Goal: Transaction & Acquisition: Book appointment/travel/reservation

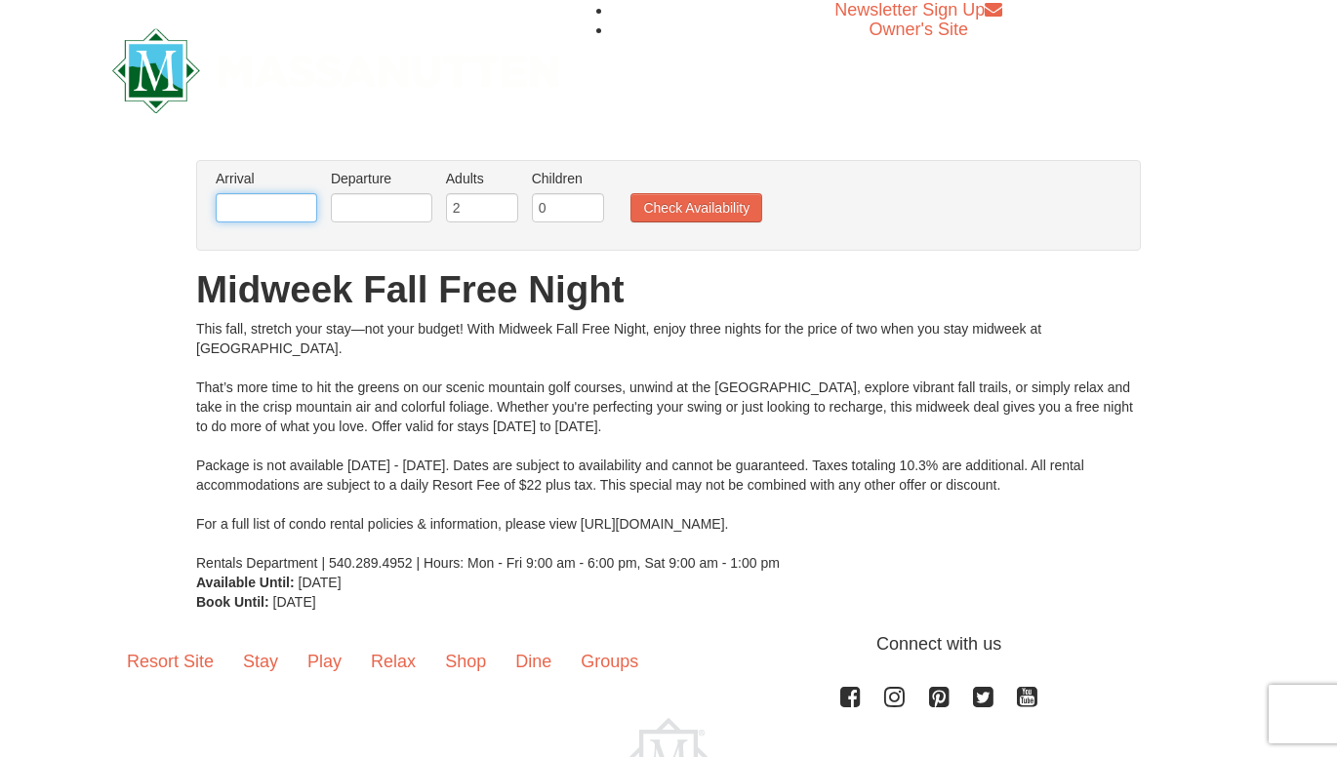
click at [289, 203] on input "text" at bounding box center [266, 207] width 101 height 29
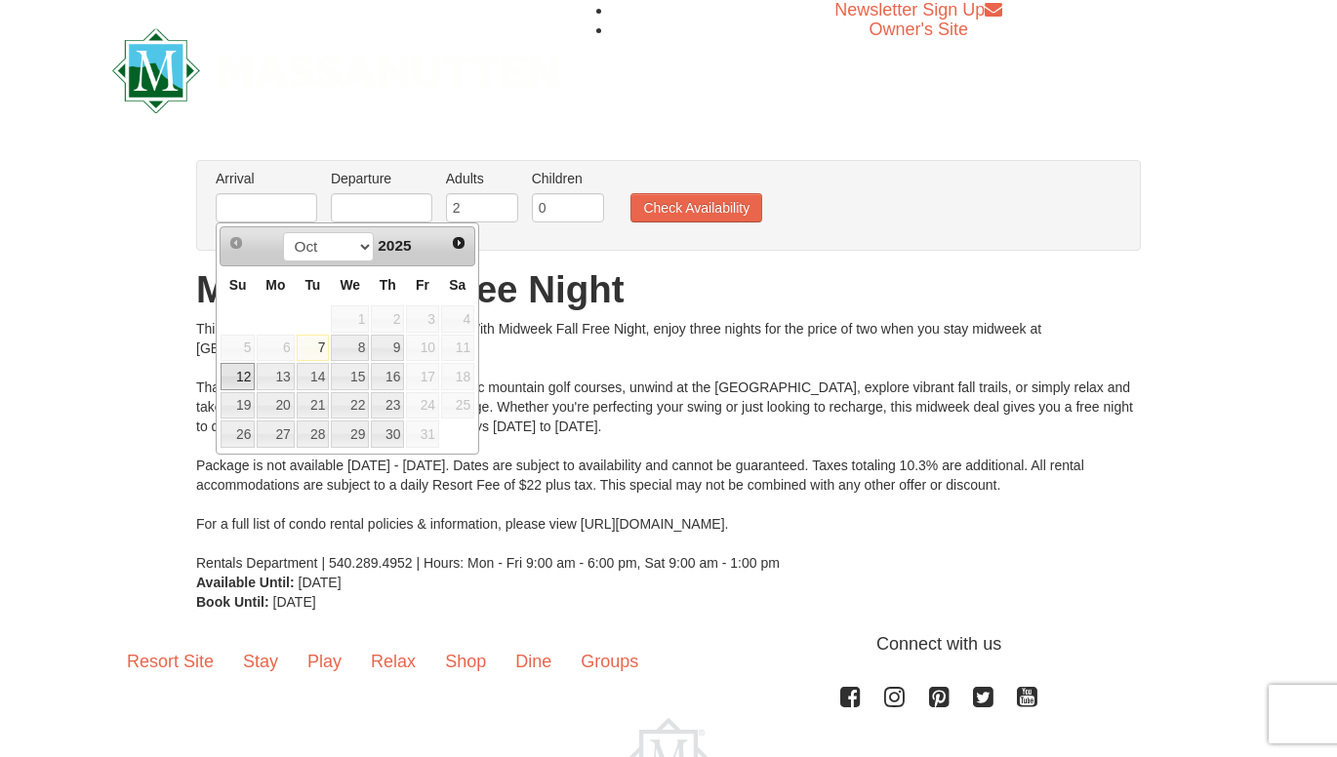
click at [241, 375] on link "12" at bounding box center [238, 376] width 34 height 27
type input "[DATE]"
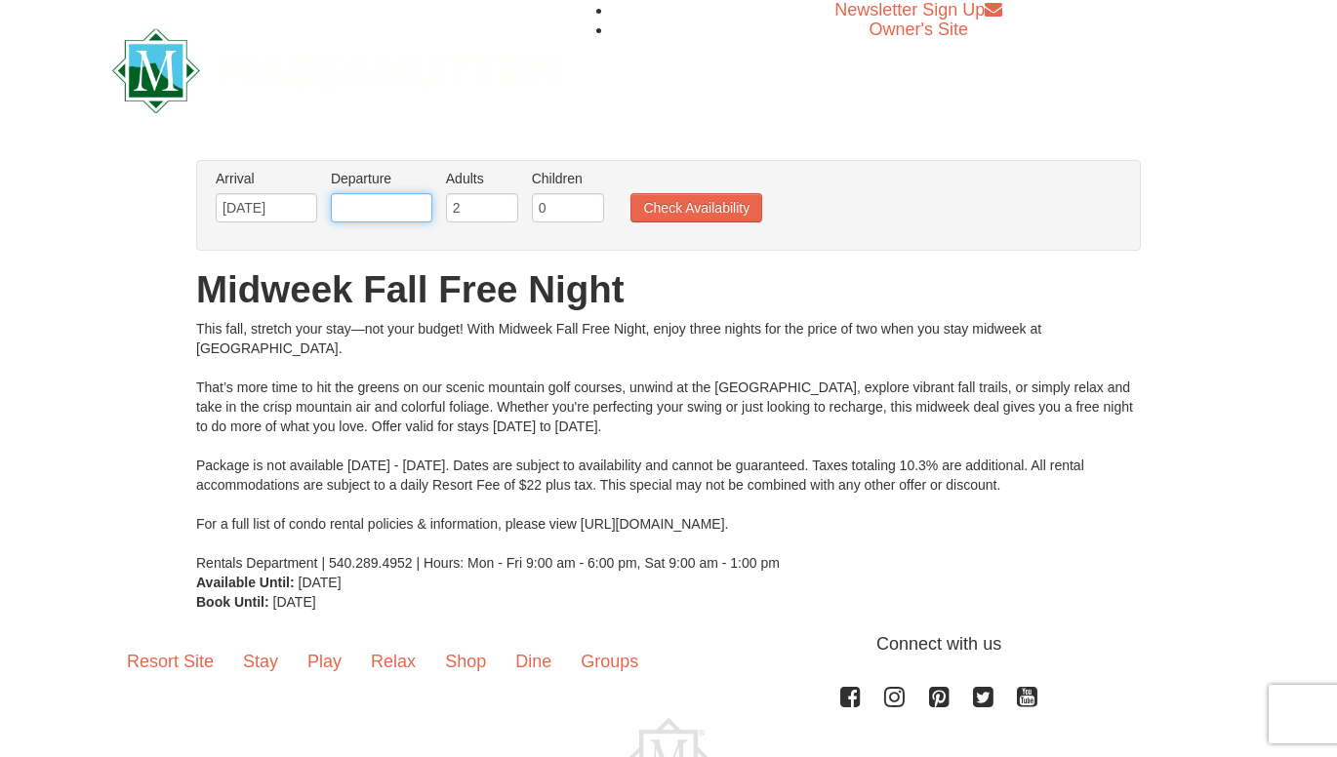
click at [404, 204] on input "text" at bounding box center [381, 207] width 101 height 29
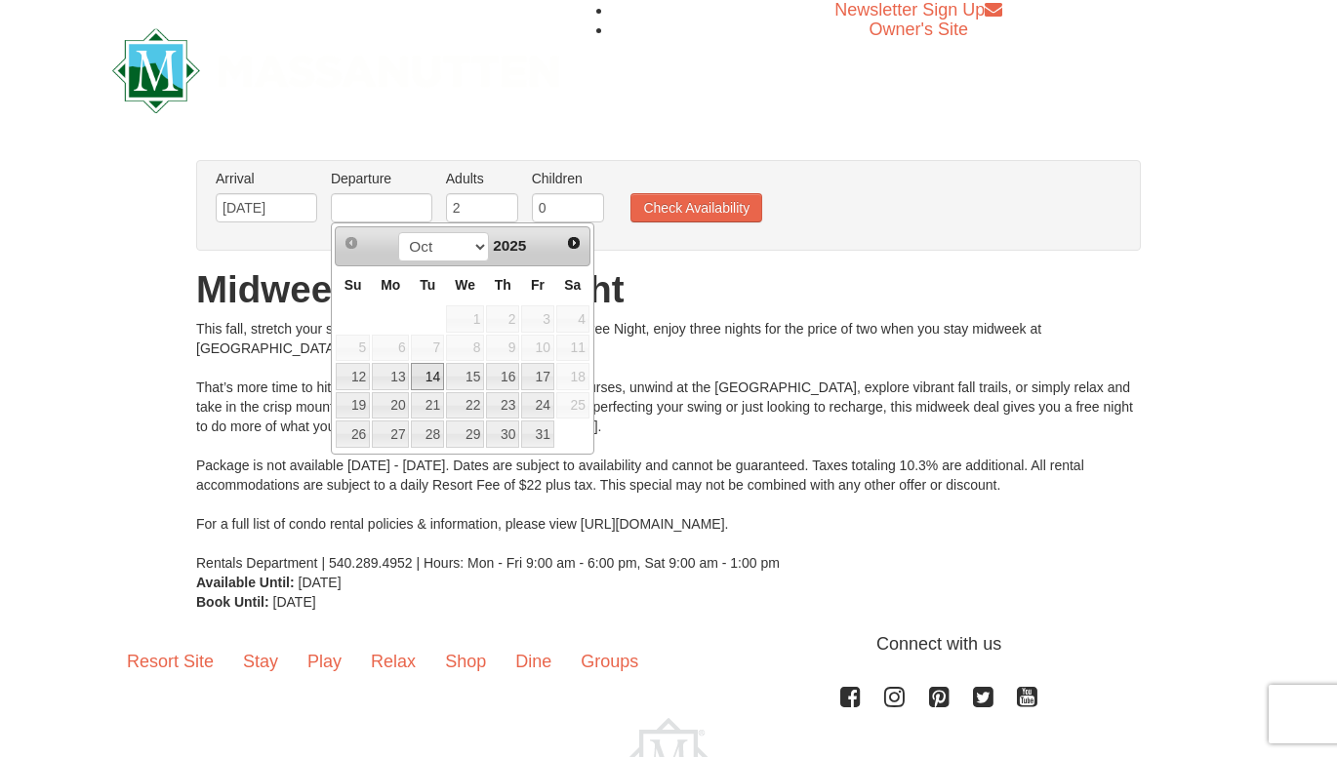
click at [435, 376] on link "14" at bounding box center [427, 376] width 33 height 27
type input "[DATE]"
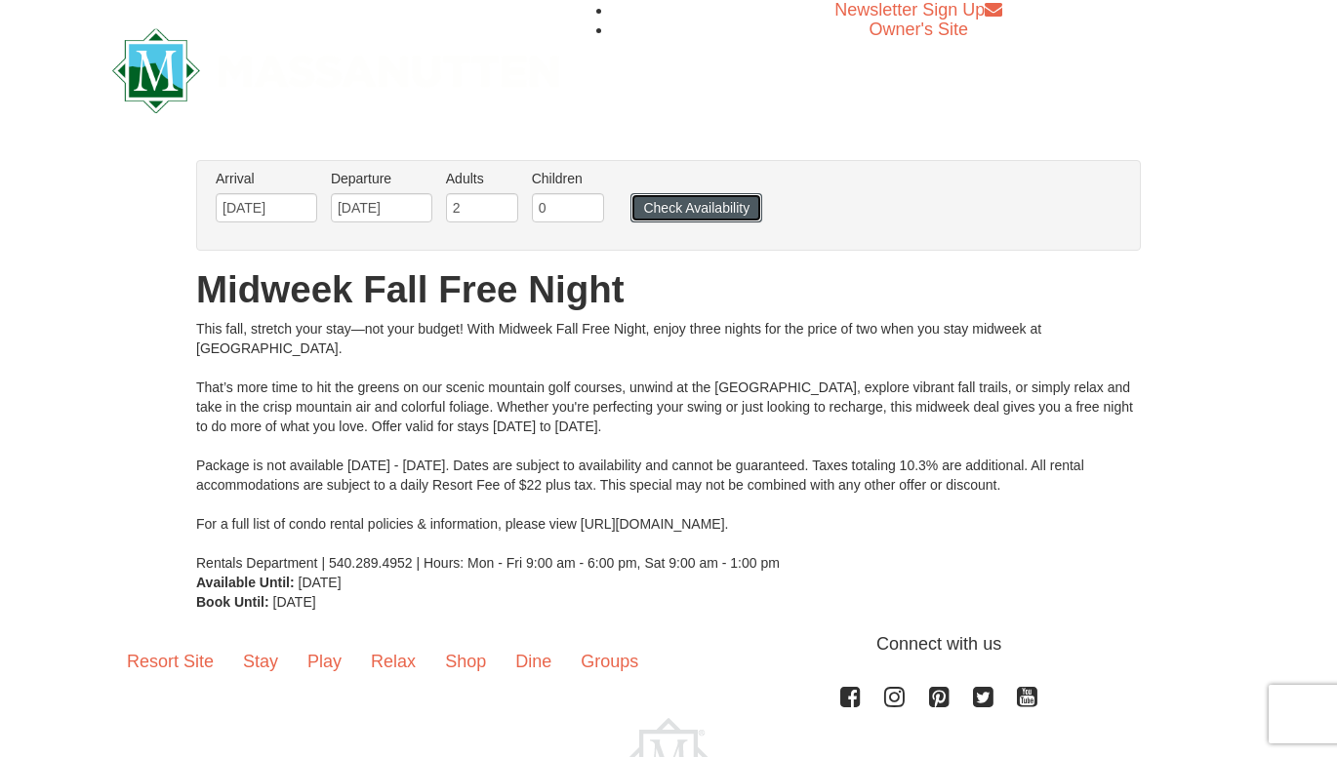
click at [681, 212] on button "Check Availability" at bounding box center [696, 207] width 132 height 29
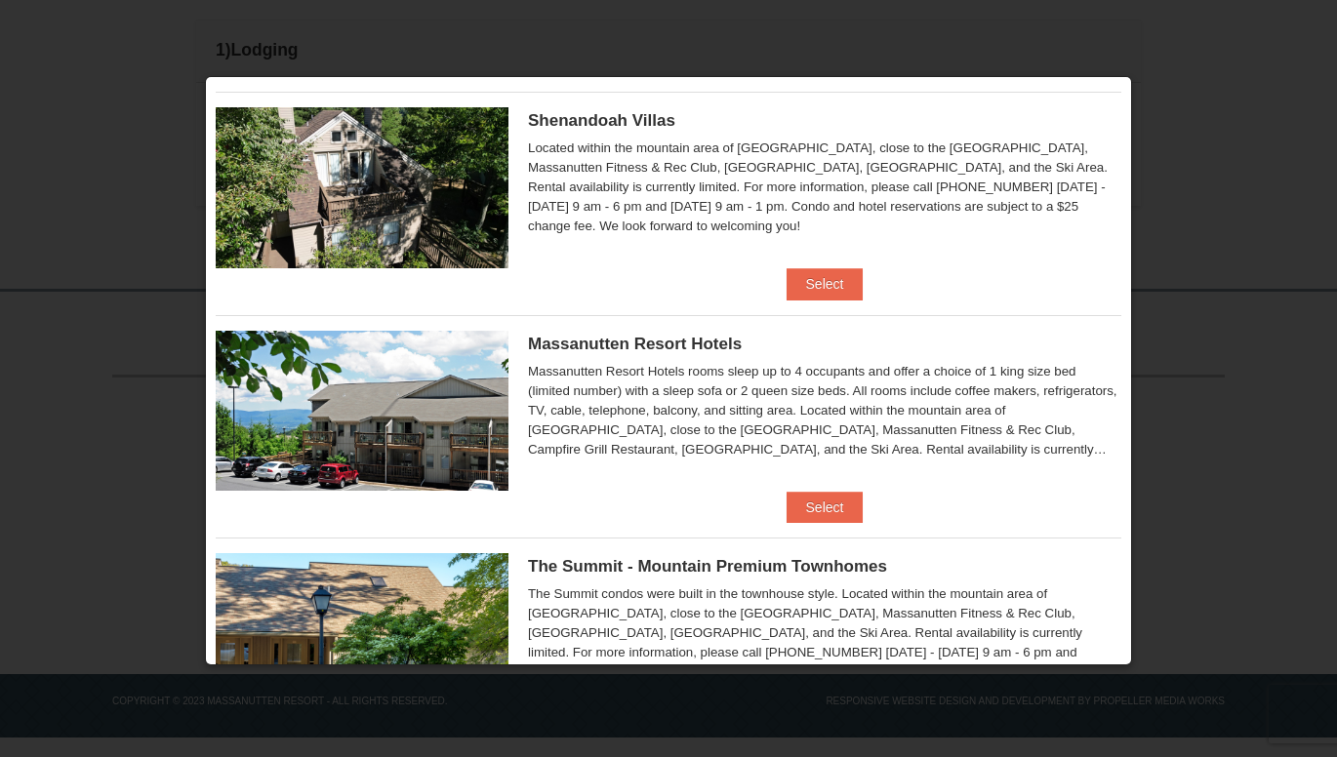
scroll to position [506, 0]
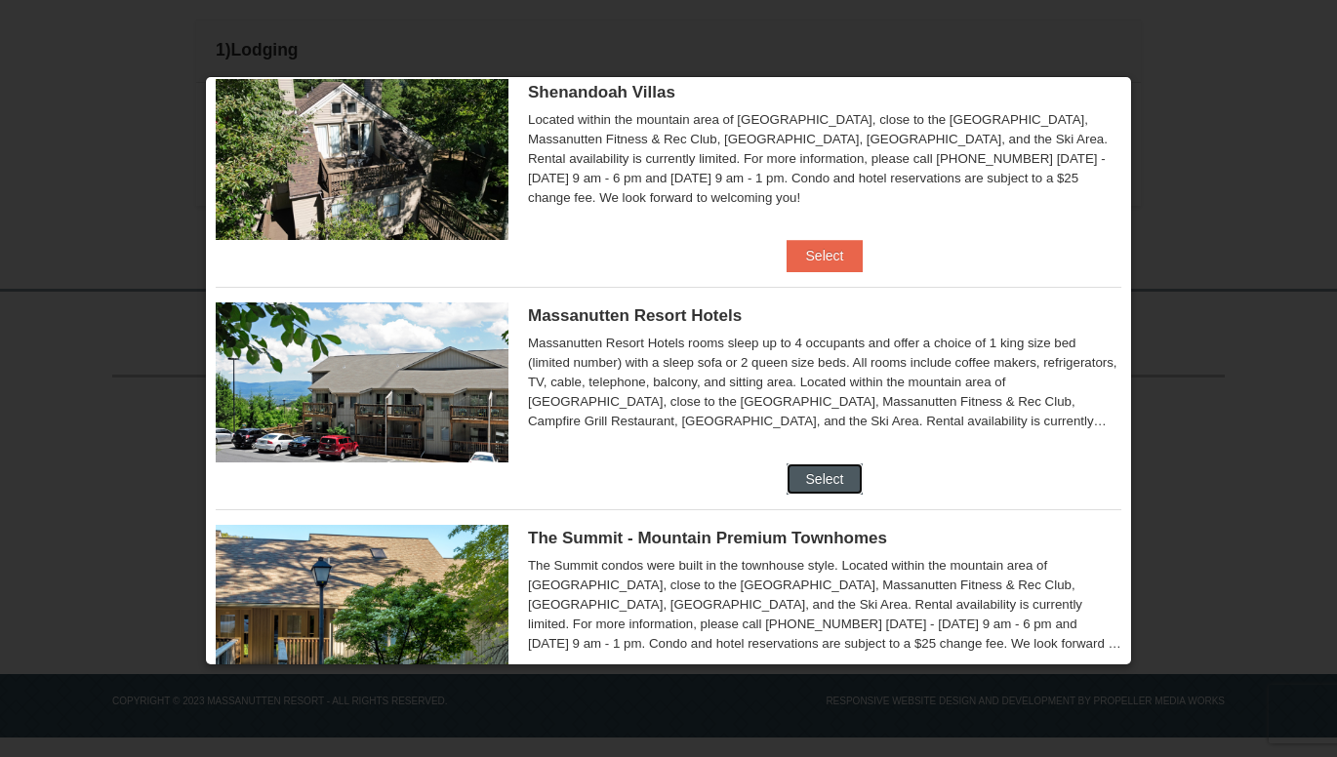
click at [820, 484] on button "Select" at bounding box center [824, 478] width 77 height 31
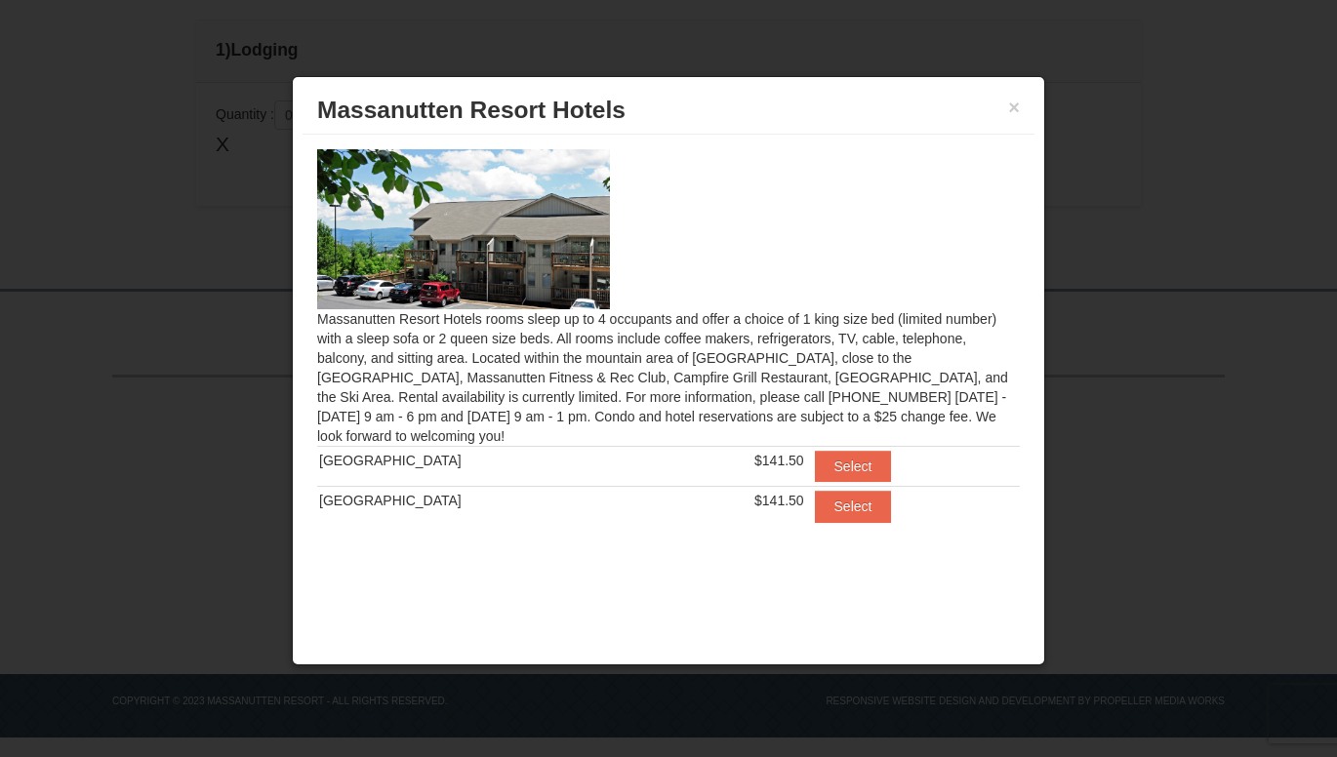
click at [1007, 109] on h3 "Massanutten Resort Hotels" at bounding box center [668, 110] width 702 height 29
click at [1009, 108] on button "×" at bounding box center [1014, 108] width 12 height 20
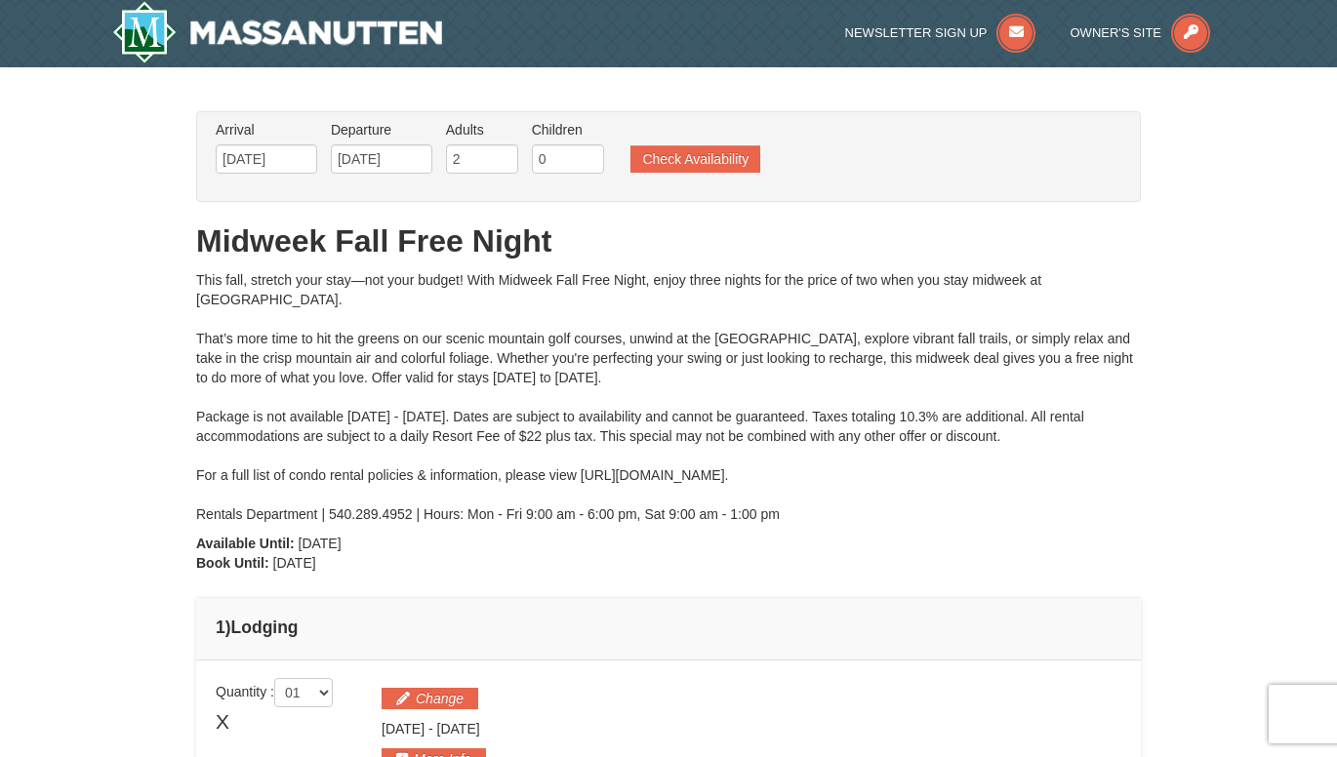
scroll to position [0, 0]
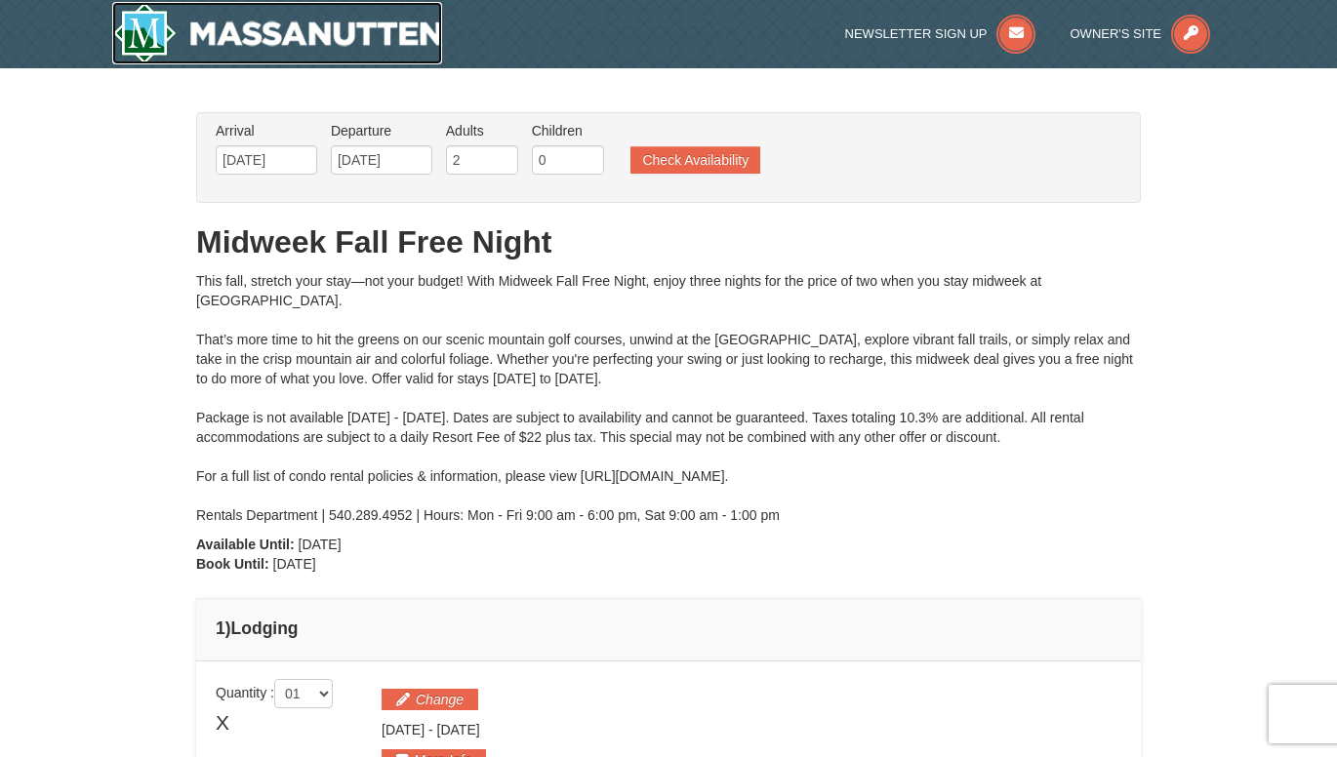
click at [373, 31] on img at bounding box center [277, 33] width 330 height 62
